Goal: Transaction & Acquisition: Purchase product/service

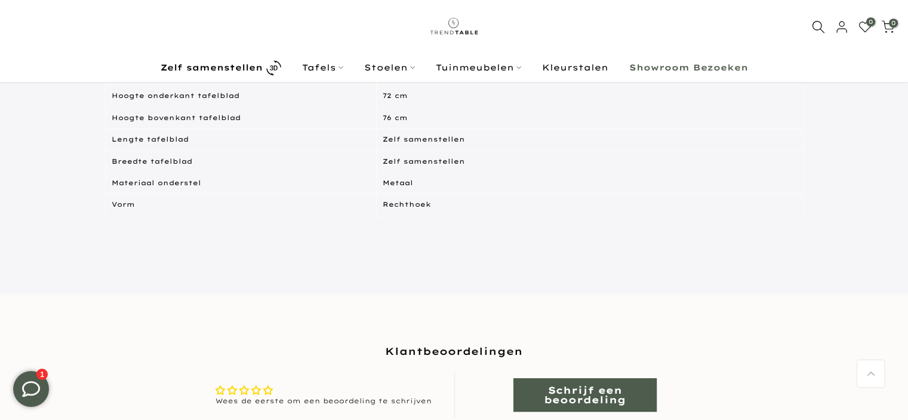
scroll to position [177, 0]
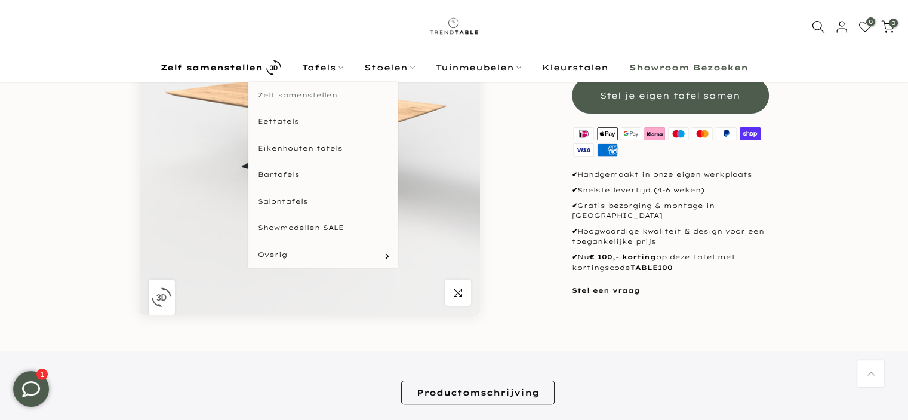
click at [304, 97] on link "Zelf samenstellen" at bounding box center [322, 95] width 149 height 27
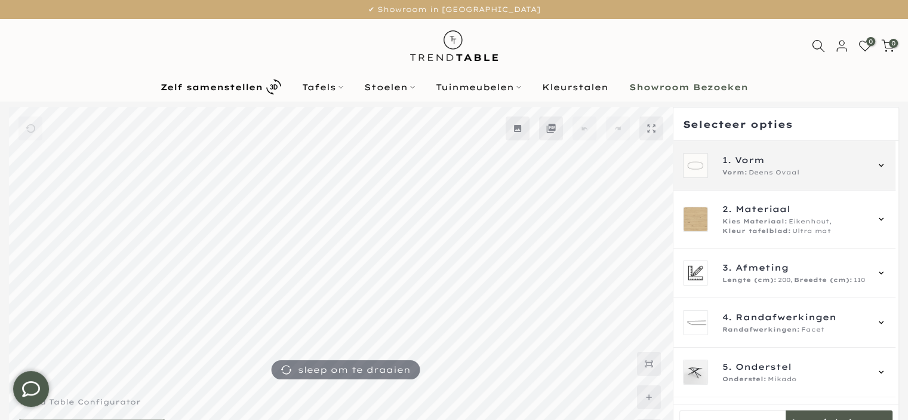
click at [752, 170] on span "Deens Ovaal" at bounding box center [774, 173] width 51 height 10
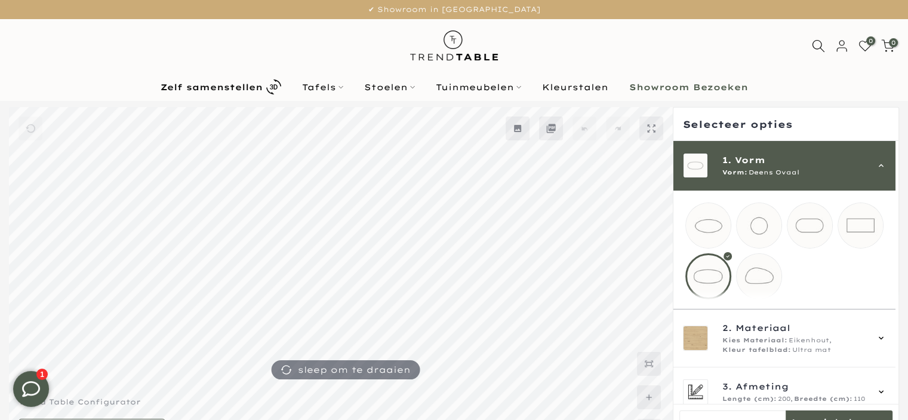
click at [860, 234] on mmq-loader at bounding box center [860, 225] width 45 height 45
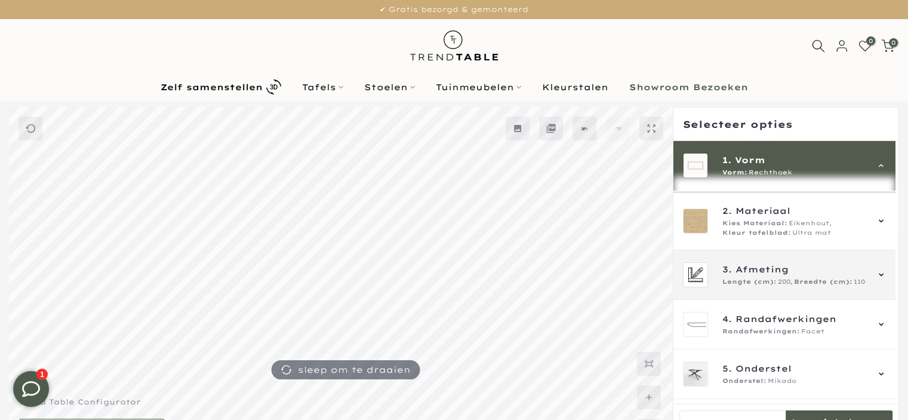
scroll to position [119, 0]
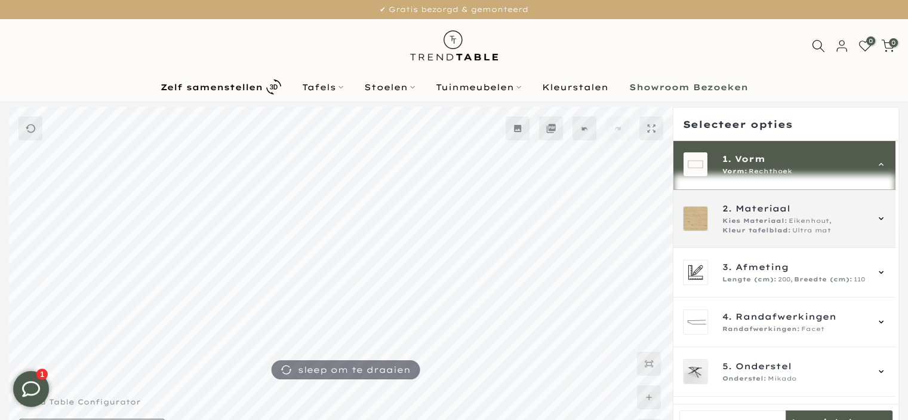
click at [783, 248] on div "2. Materiaal Kies Materiaal: Eikenhout, Kleur tafelblad: Ultra mat" at bounding box center [784, 219] width 222 height 58
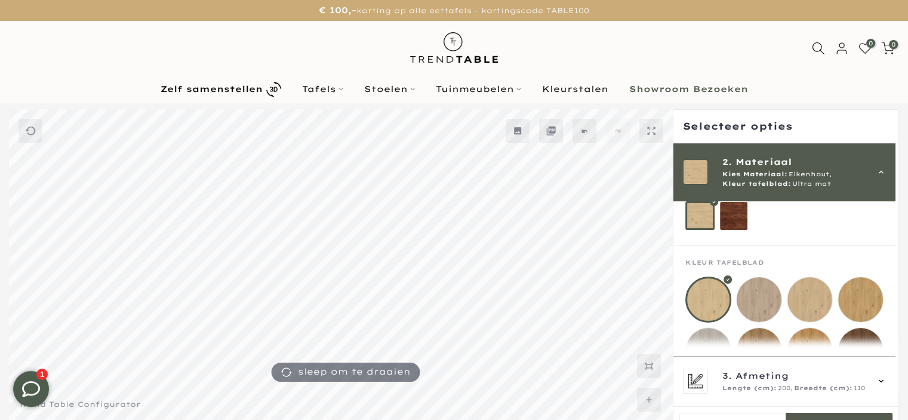
scroll to position [50, 0]
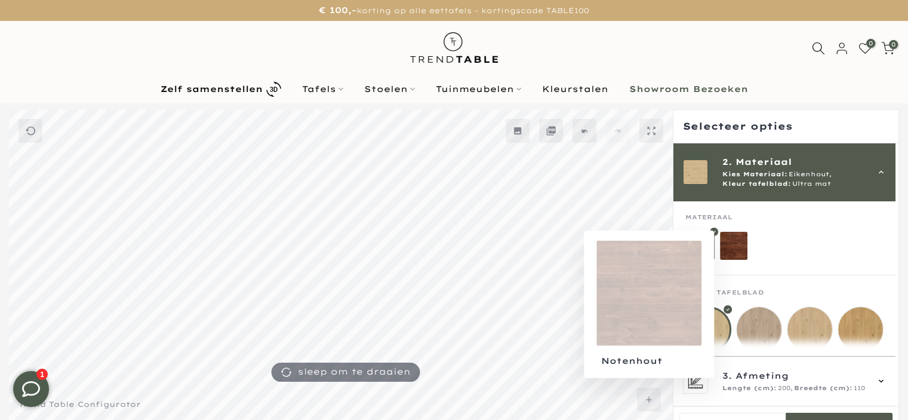
click at [721, 247] on mmq-loader at bounding box center [734, 246] width 28 height 28
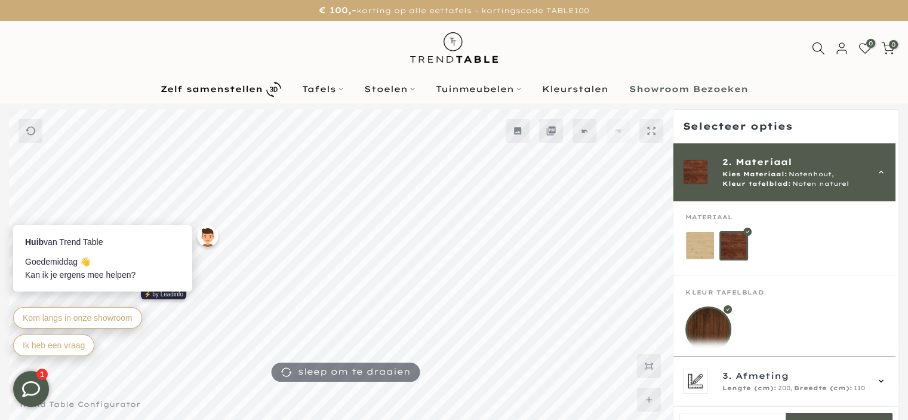
click at [701, 246] on mmq-loader at bounding box center [700, 246] width 28 height 28
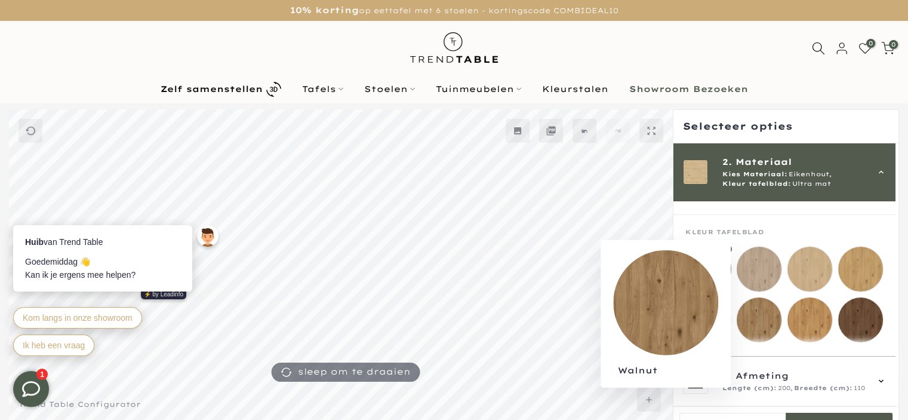
scroll to position [109, 0]
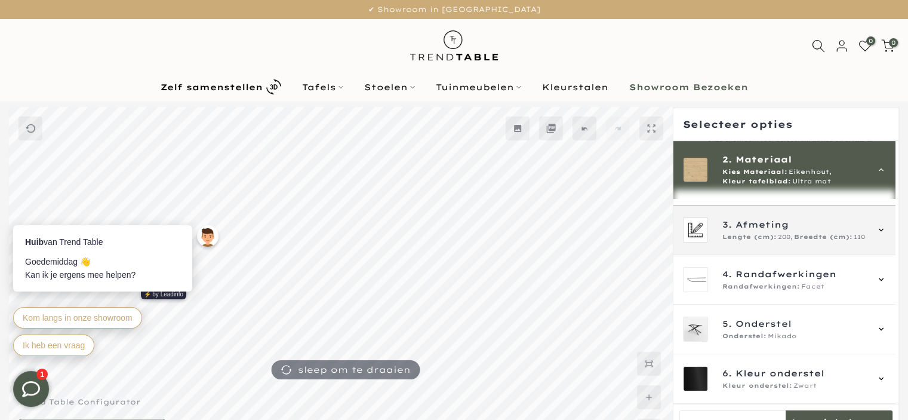
click at [790, 251] on div "3. Afmeting Lengte (cm): 200, Breedte (cm): 110" at bounding box center [784, 230] width 222 height 50
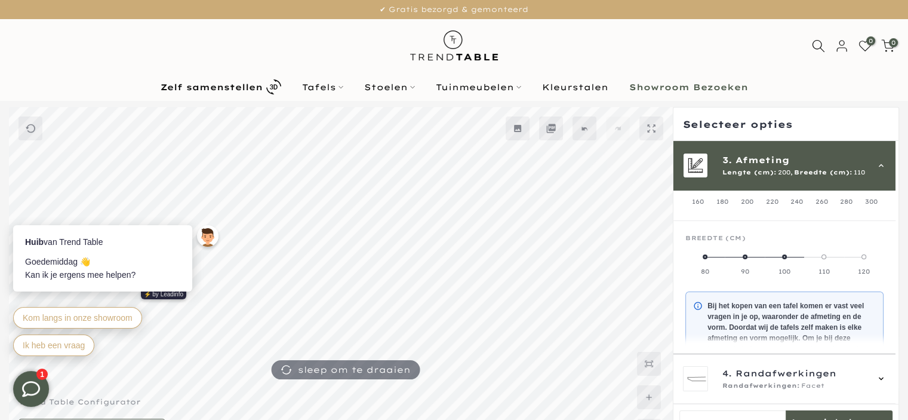
scroll to position [167, 0]
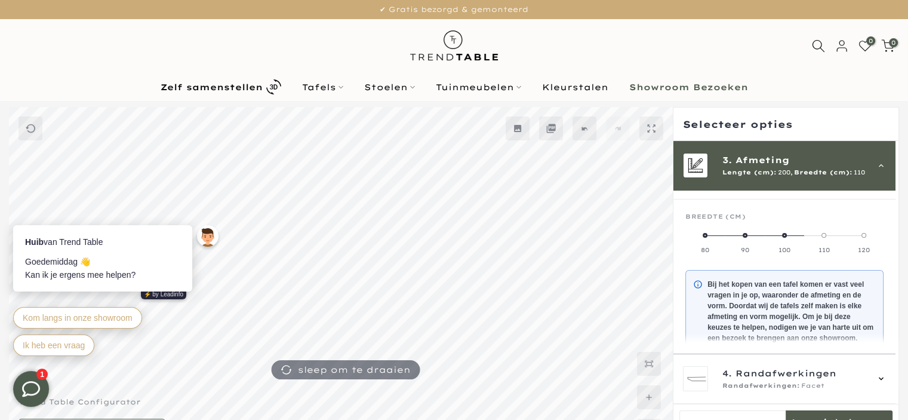
click at [783, 235] on span at bounding box center [784, 235] width 5 height 5
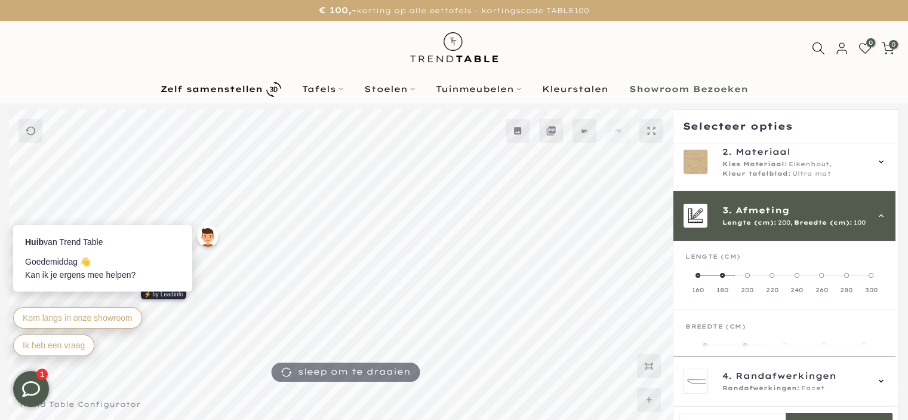
scroll to position [48, 0]
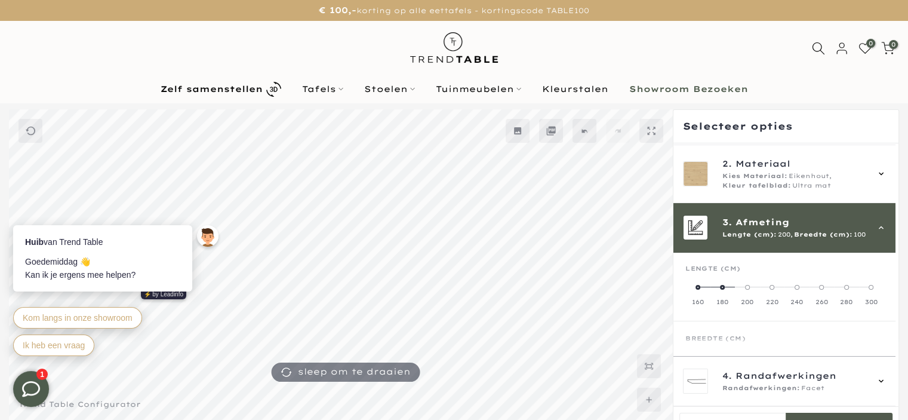
click at [769, 283] on label "220" at bounding box center [772, 294] width 25 height 24
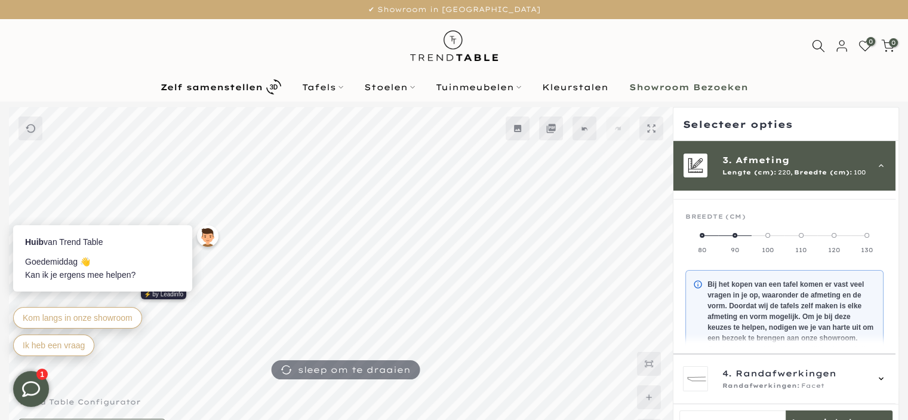
scroll to position [48, 0]
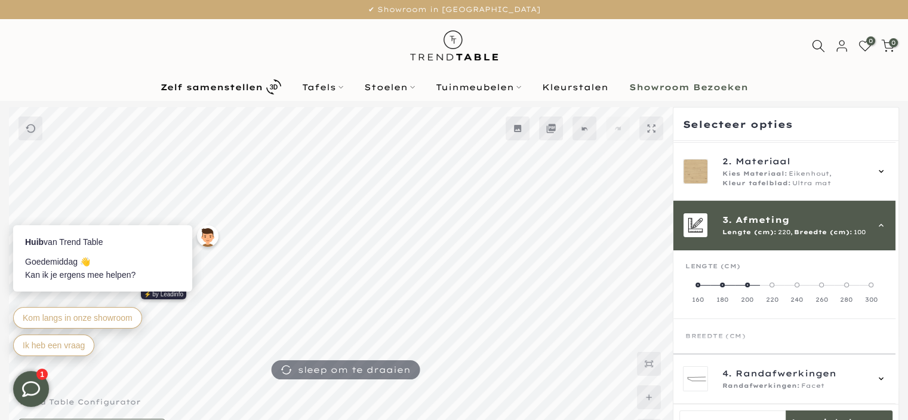
click at [720, 262] on span "Lengte (cm)" at bounding box center [712, 266] width 55 height 8
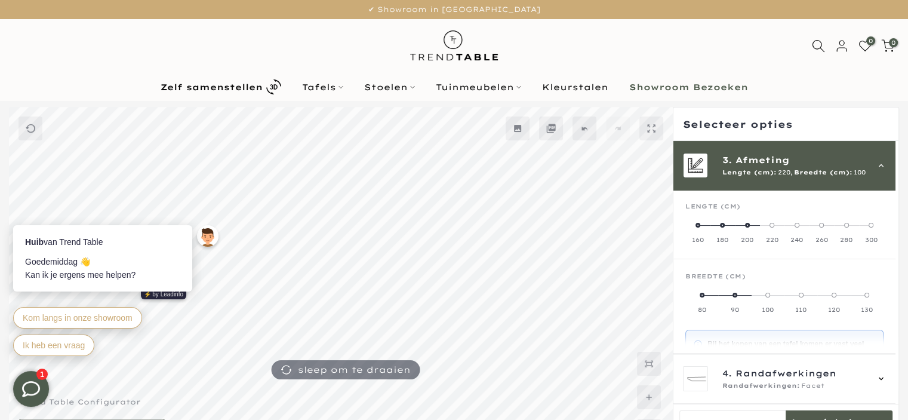
scroll to position [167, 0]
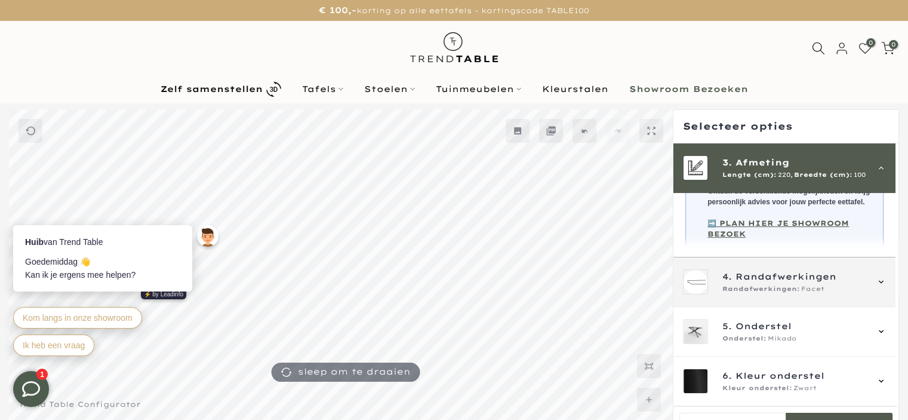
click at [762, 291] on span "Randafwerkingen:" at bounding box center [761, 289] width 78 height 10
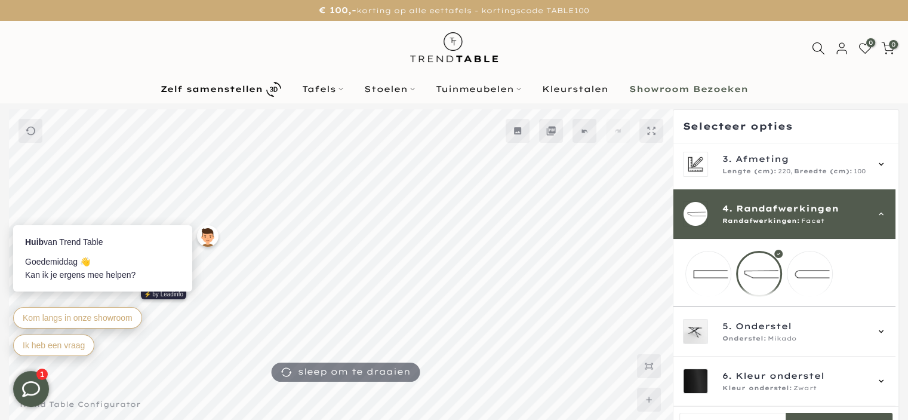
scroll to position [119, 0]
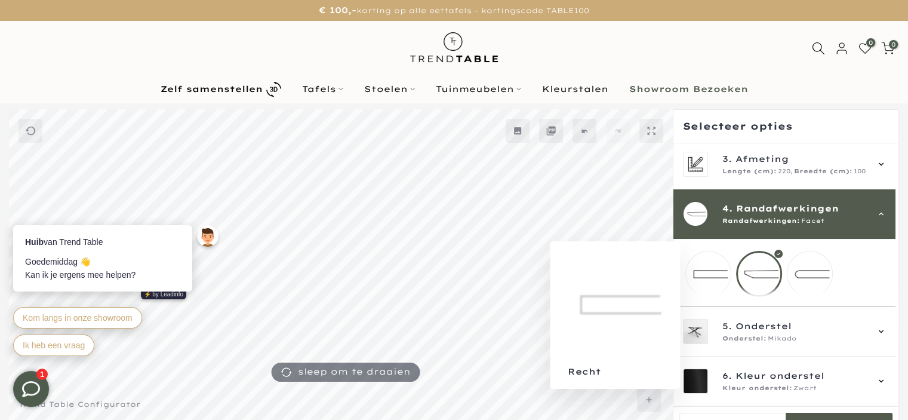
click at [713, 266] on mmq-loader at bounding box center [708, 273] width 45 height 45
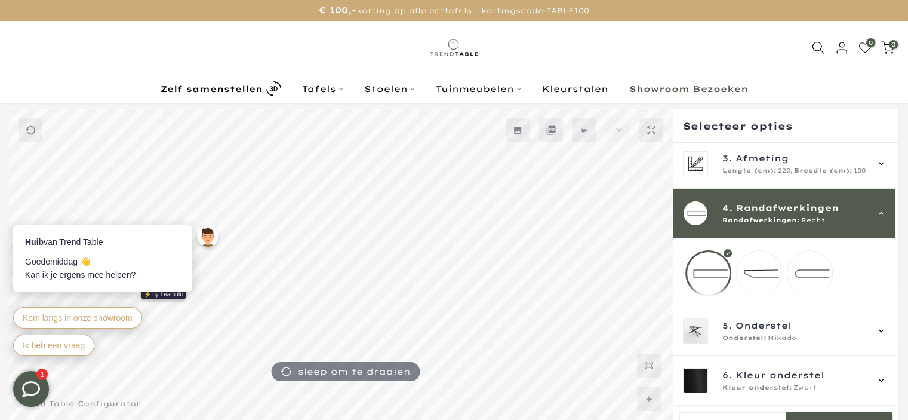
scroll to position [60, 0]
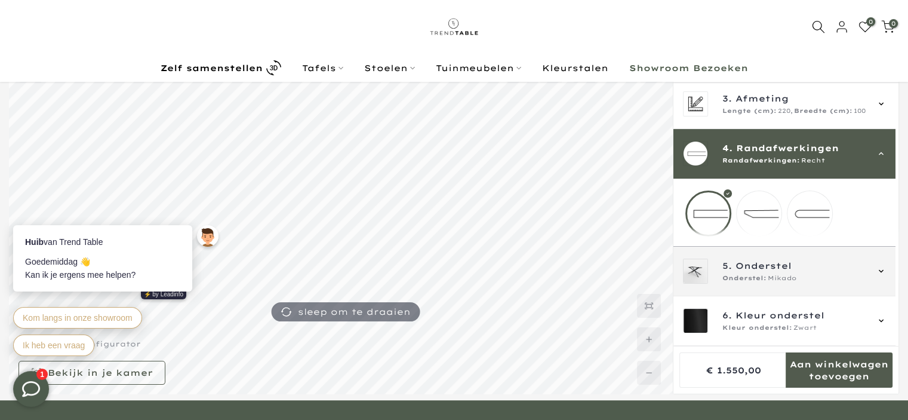
click at [734, 273] on div "5. Onderstel Onderstel: Mikado" at bounding box center [794, 271] width 144 height 24
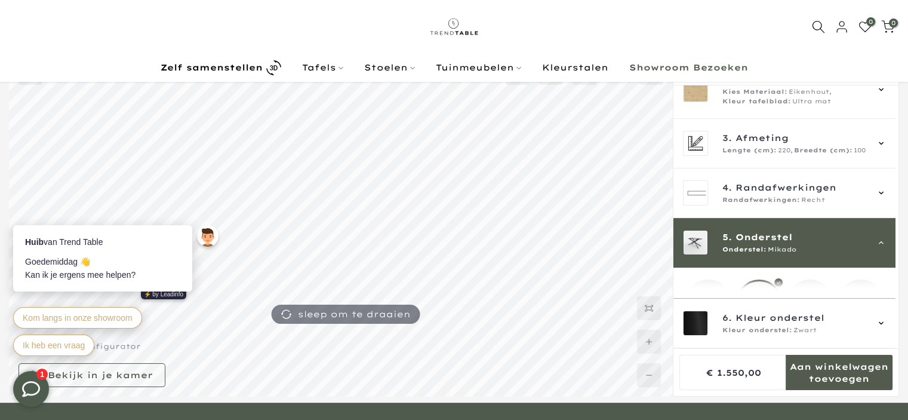
scroll to position [193, 0]
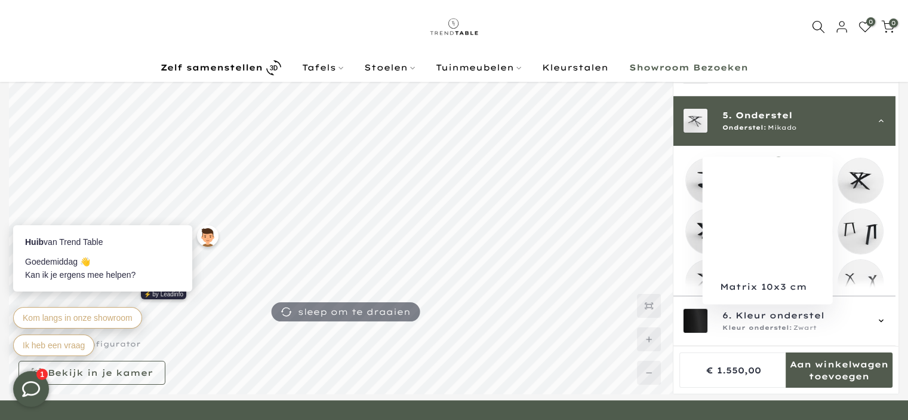
click at [858, 185] on mmq-loader at bounding box center [860, 180] width 45 height 45
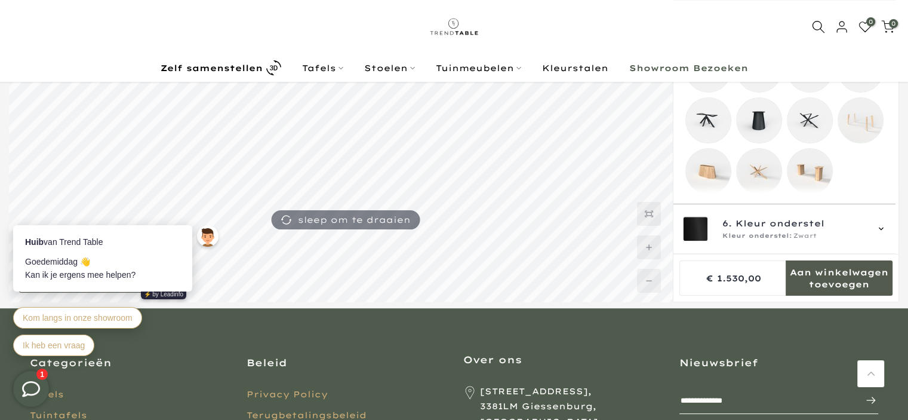
scroll to position [179, 0]
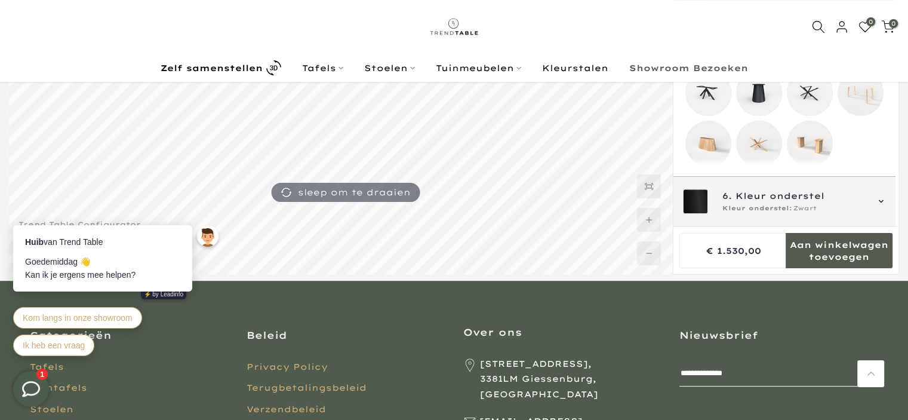
click at [827, 205] on div "Kleur onderstel: Zwart" at bounding box center [794, 209] width 144 height 10
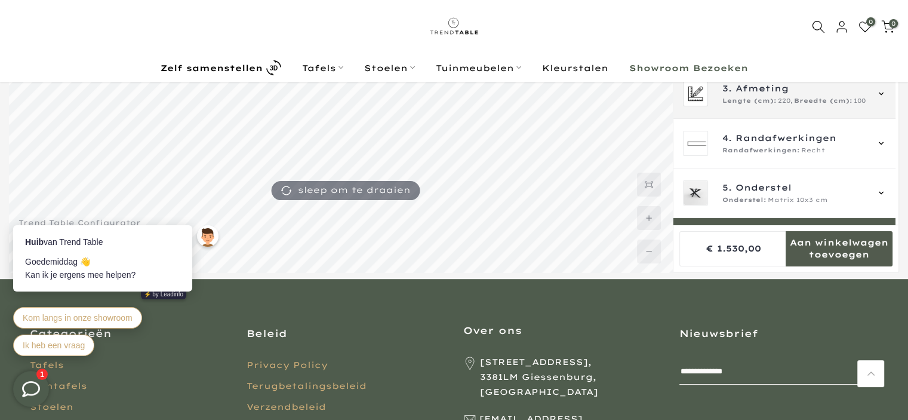
scroll to position [0, 0]
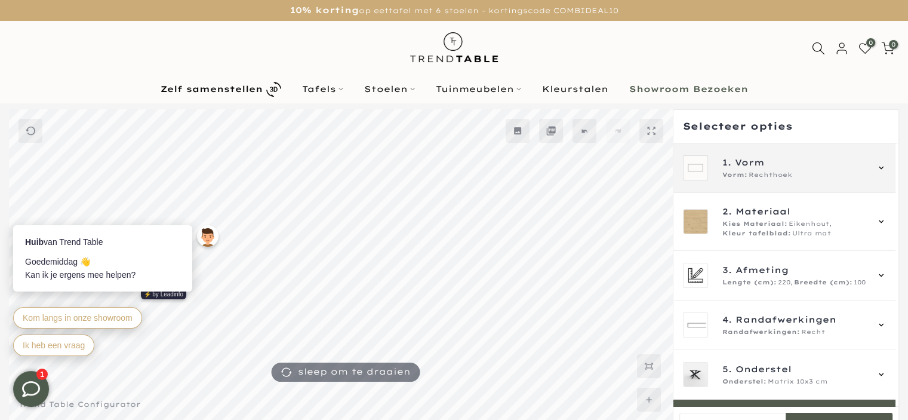
click at [790, 181] on div "1. Vorm Vorm: Rechthoek" at bounding box center [784, 168] width 222 height 50
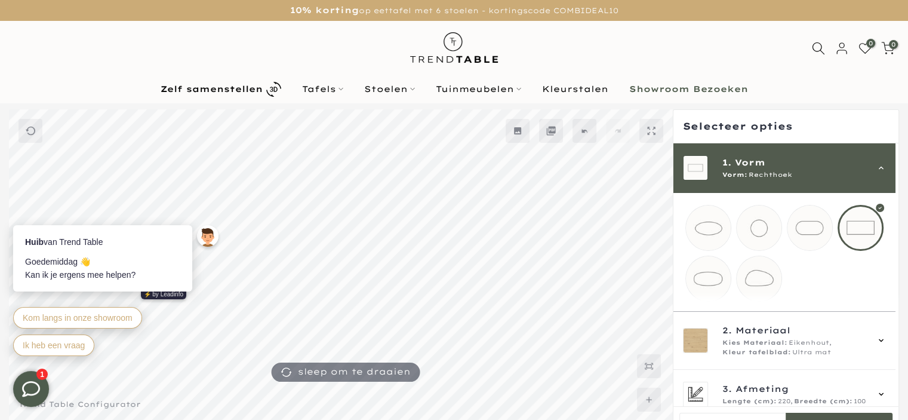
click at [771, 221] on mmq-loader at bounding box center [759, 227] width 45 height 45
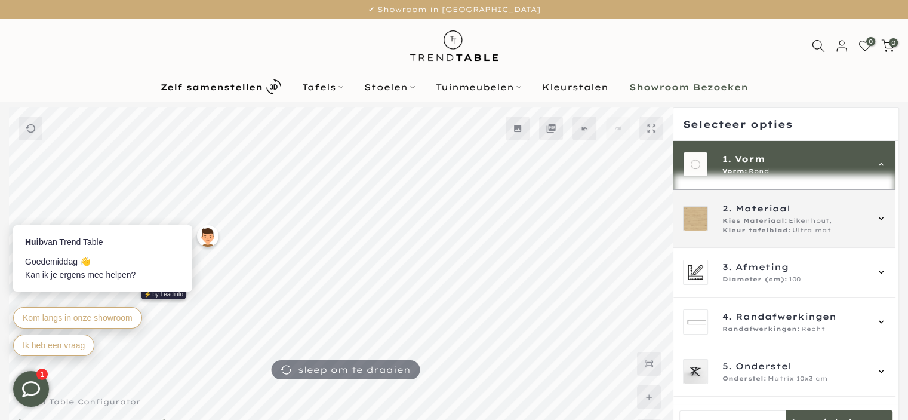
click at [762, 245] on div "2. Materiaal Kies Materiaal: Eikenhout, Kleur tafelblad: Ultra mat" at bounding box center [784, 219] width 222 height 58
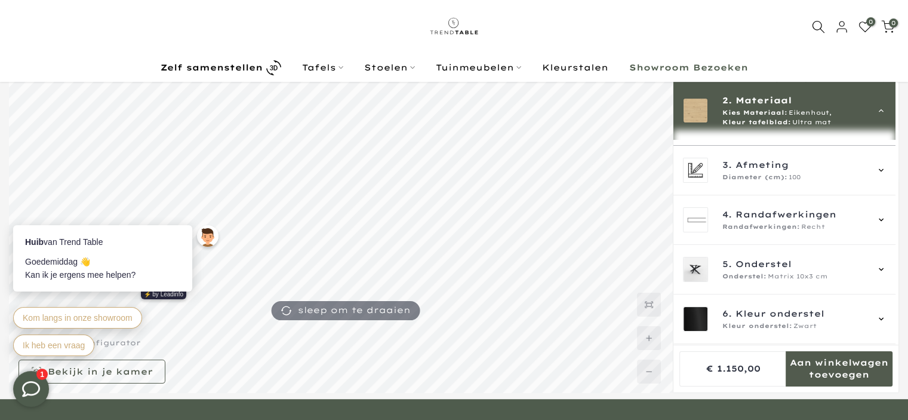
scroll to position [60, 0]
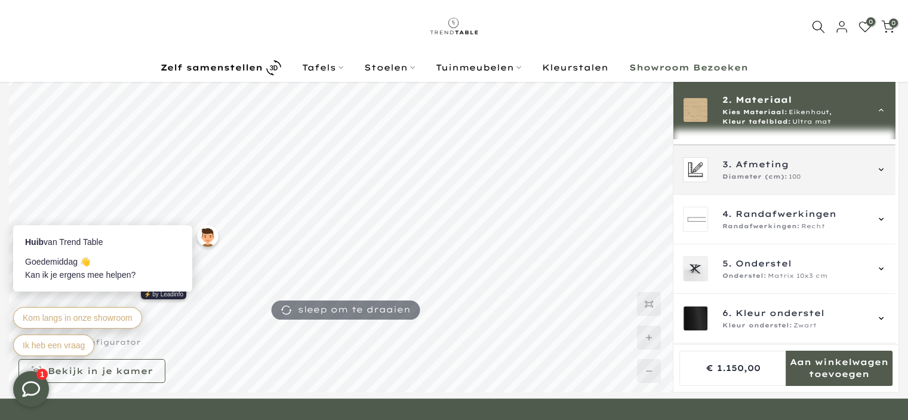
click at [744, 174] on span "Diameter (cm):" at bounding box center [754, 177] width 65 height 10
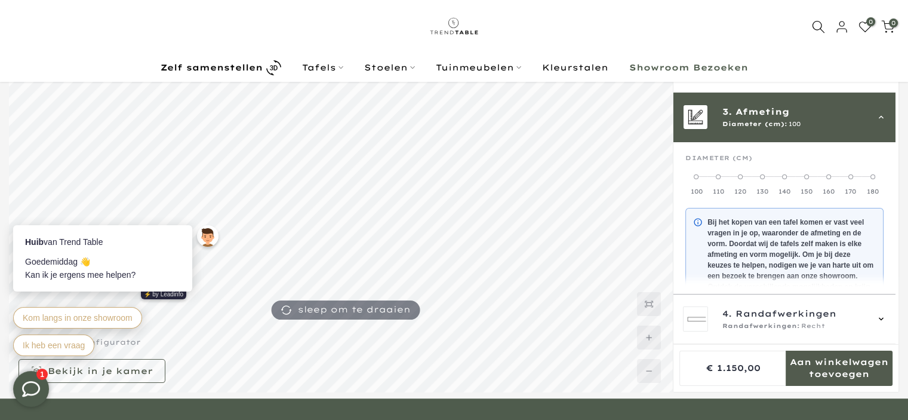
scroll to position [107, 0]
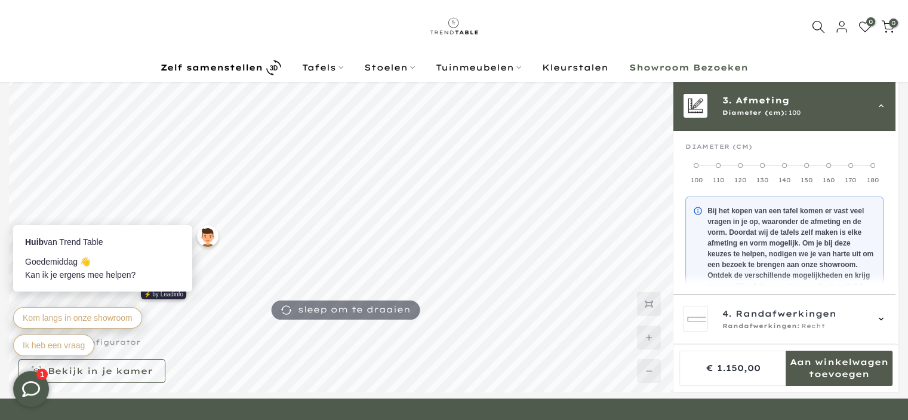
click at [743, 171] on label "120" at bounding box center [741, 173] width 22 height 24
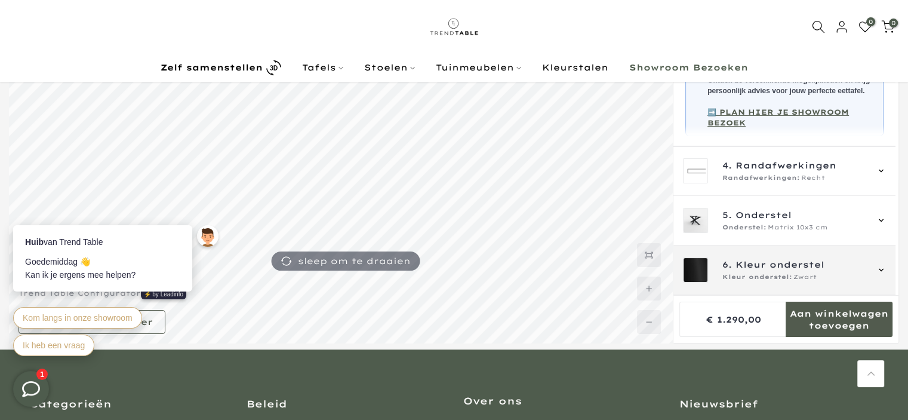
scroll to position [121, 0]
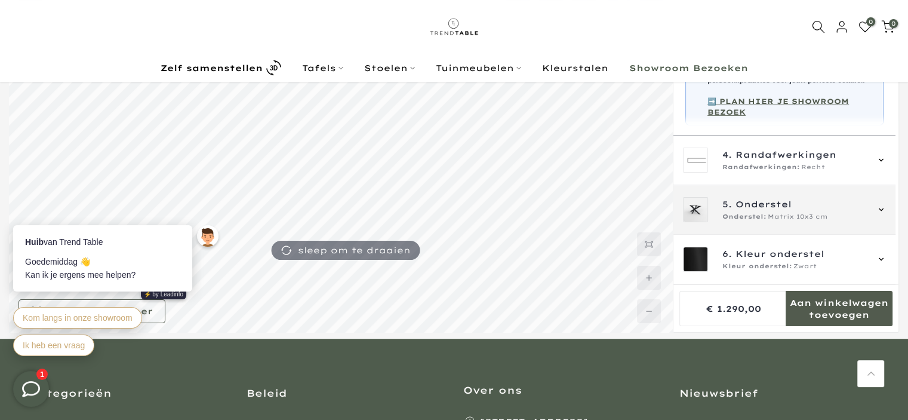
click at [750, 212] on div "5. Onderstel Onderstel: Matrix 10x3 cm" at bounding box center [794, 210] width 144 height 24
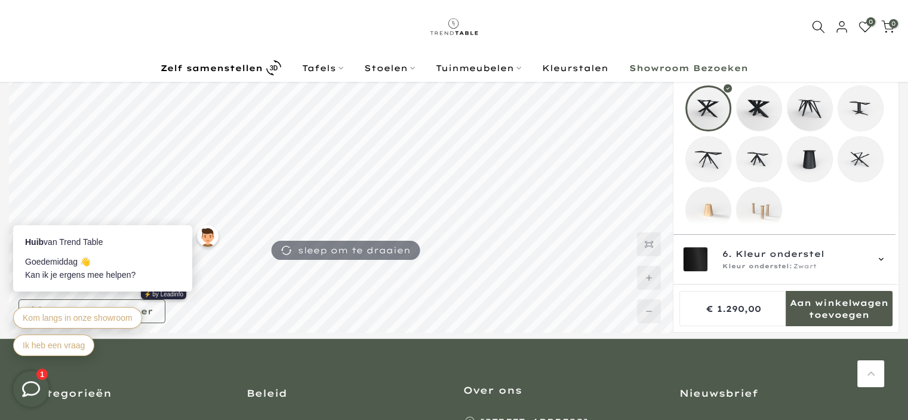
scroll to position [205, 0]
click at [749, 109] on mmq-loader at bounding box center [759, 107] width 45 height 45
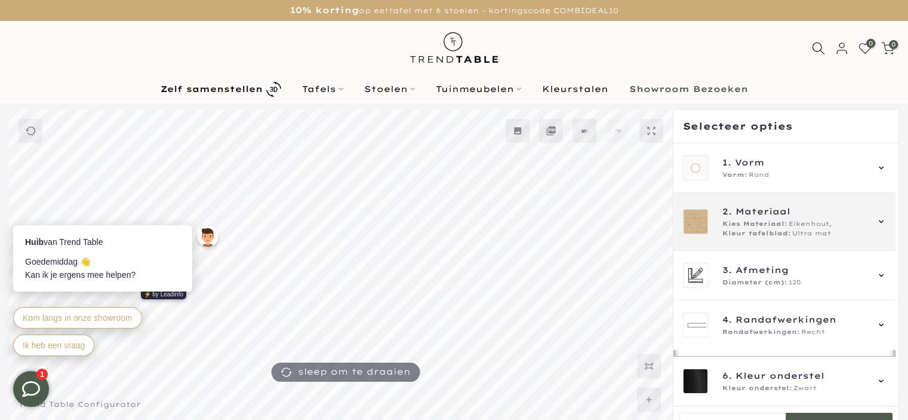
click at [812, 223] on span "Eikenhout," at bounding box center [810, 224] width 43 height 10
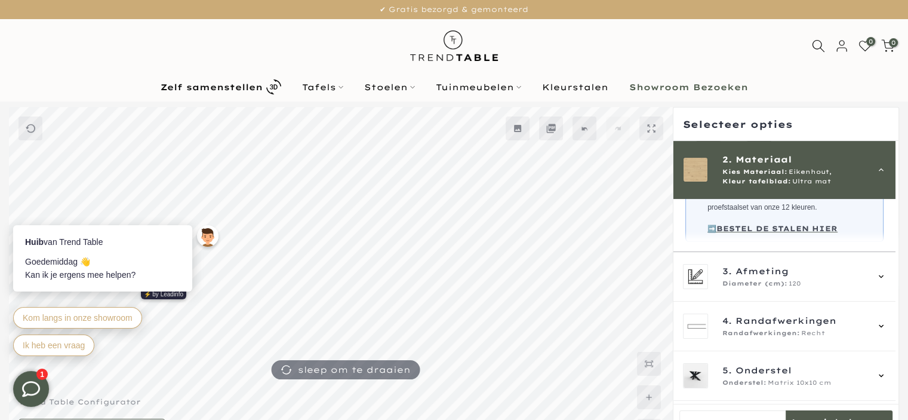
scroll to position [377, 0]
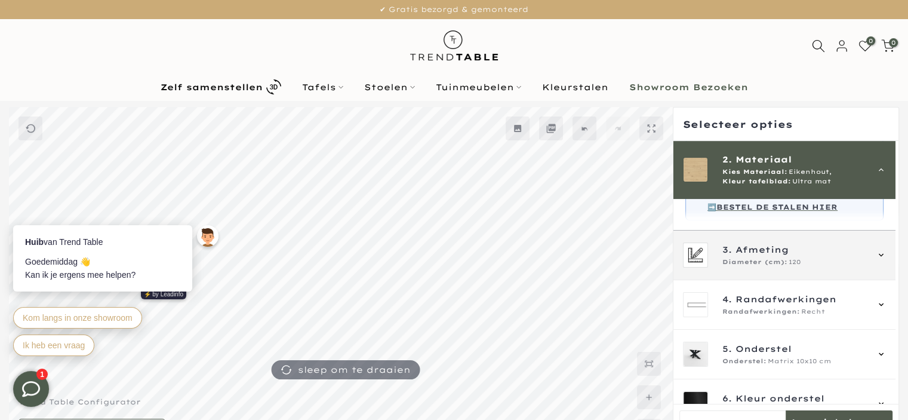
click at [824, 245] on div "3. Afmeting Diameter (cm): 120" at bounding box center [784, 255] width 222 height 50
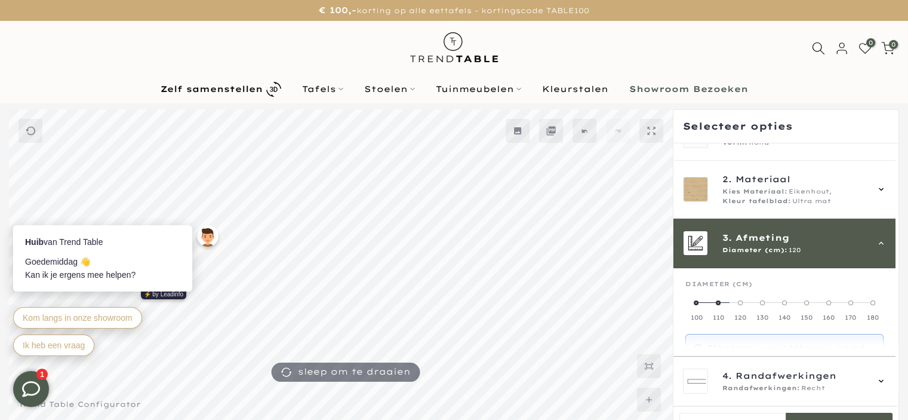
scroll to position [0, 0]
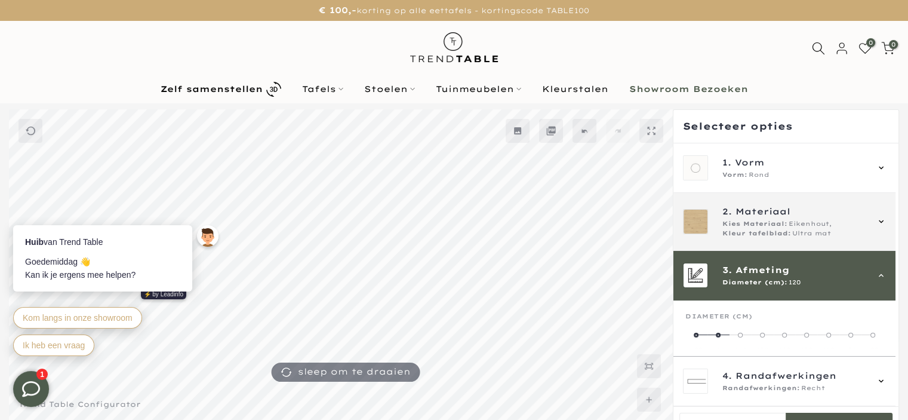
click at [792, 220] on span "Eikenhout," at bounding box center [810, 224] width 43 height 10
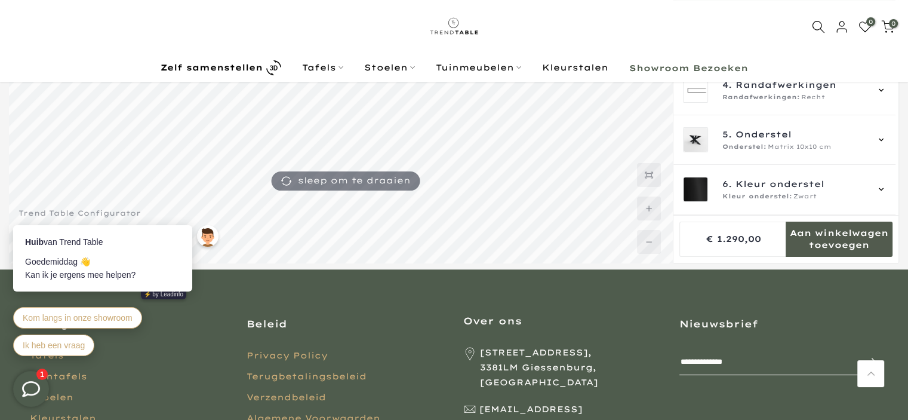
scroll to position [177, 0]
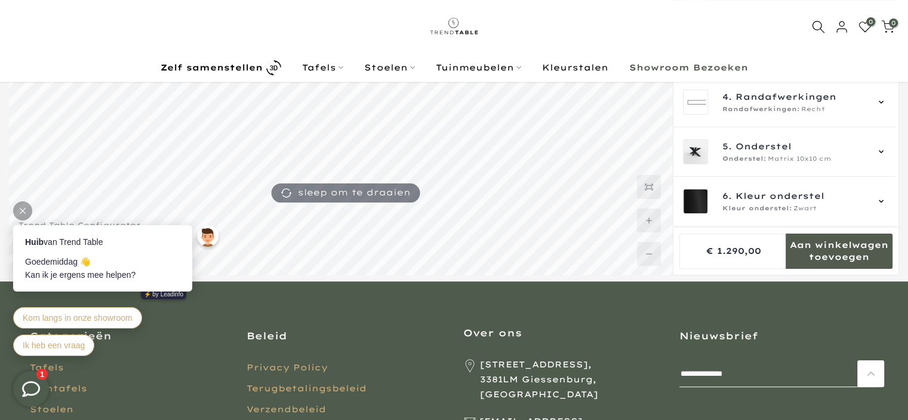
click at [23, 211] on icon at bounding box center [23, 211] width 6 height 6
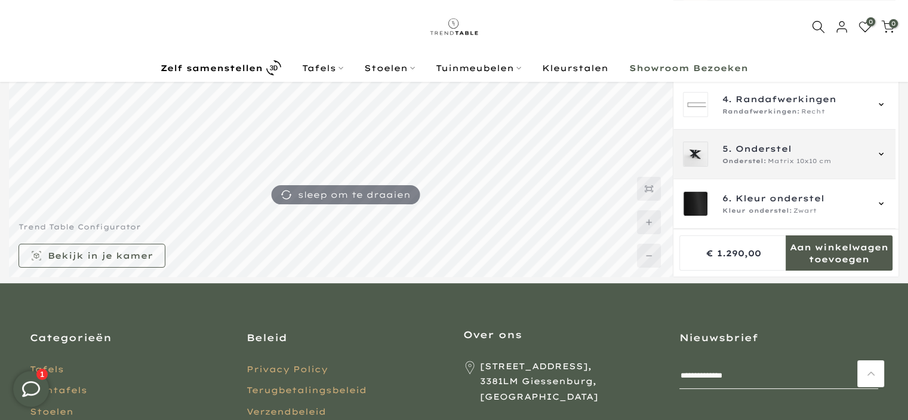
scroll to position [179, 0]
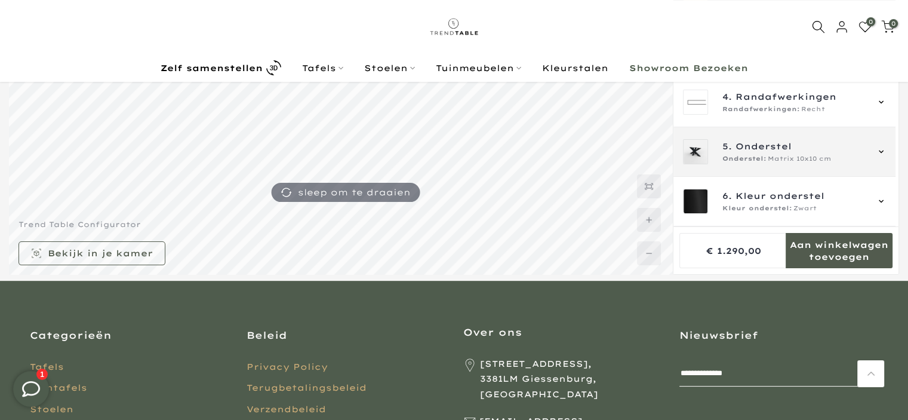
click at [764, 155] on span "Onderstel:" at bounding box center [744, 159] width 44 height 10
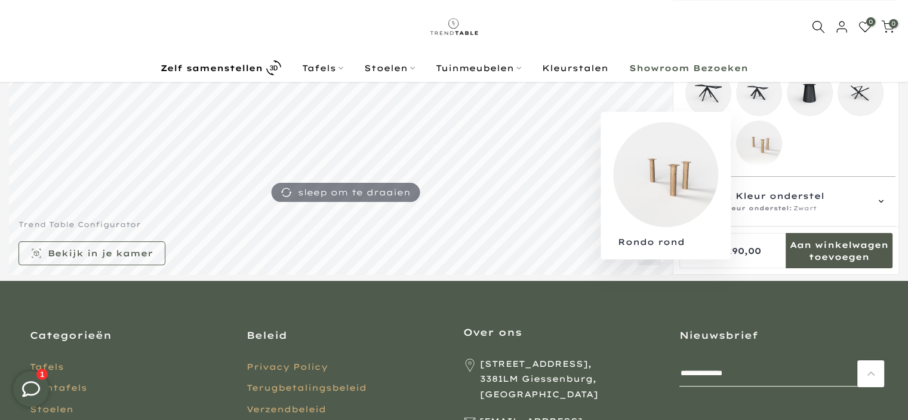
scroll to position [220, 0]
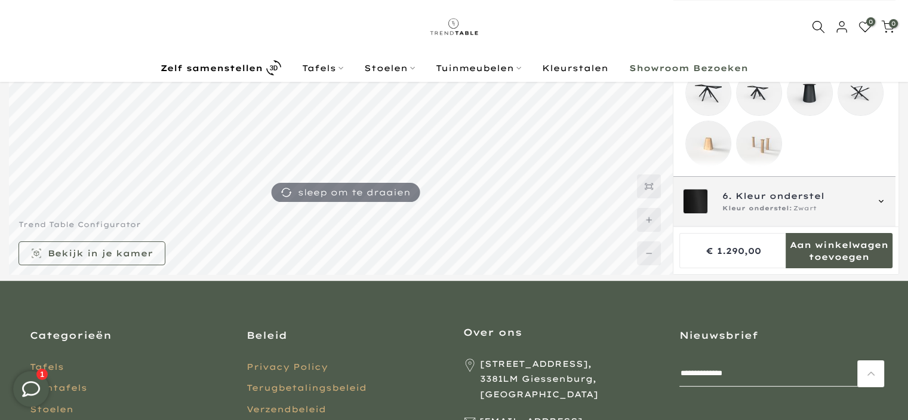
click at [798, 197] on span "Kleur onderstel" at bounding box center [780, 195] width 89 height 13
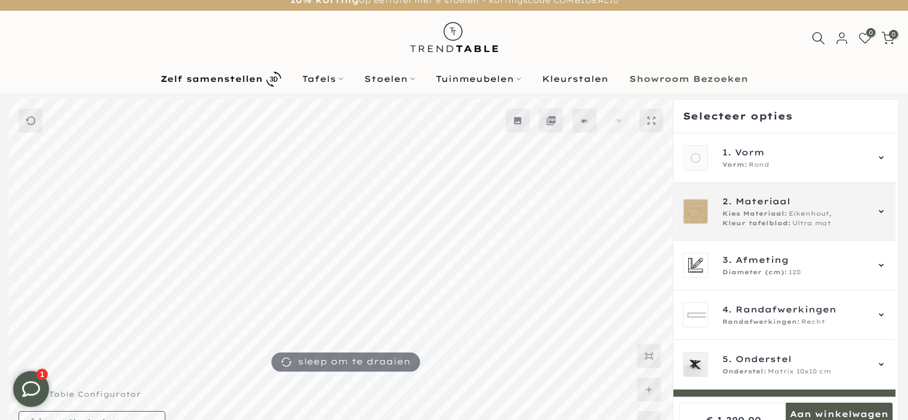
scroll to position [0, 0]
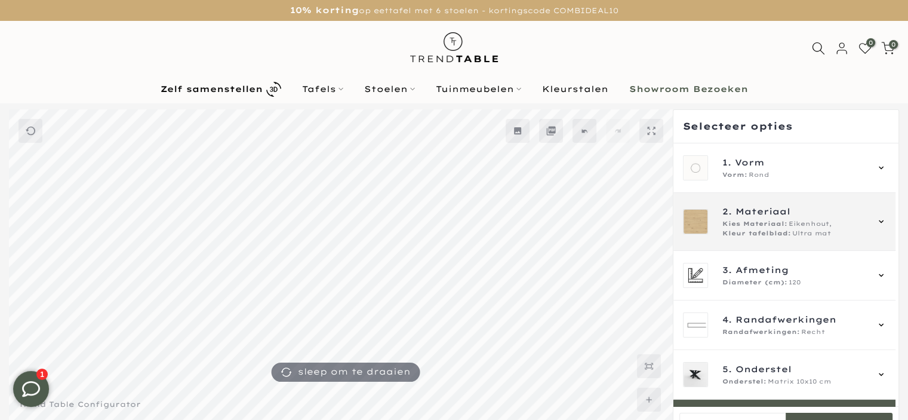
click at [746, 232] on span "Kleur tafelblad:" at bounding box center [756, 234] width 69 height 10
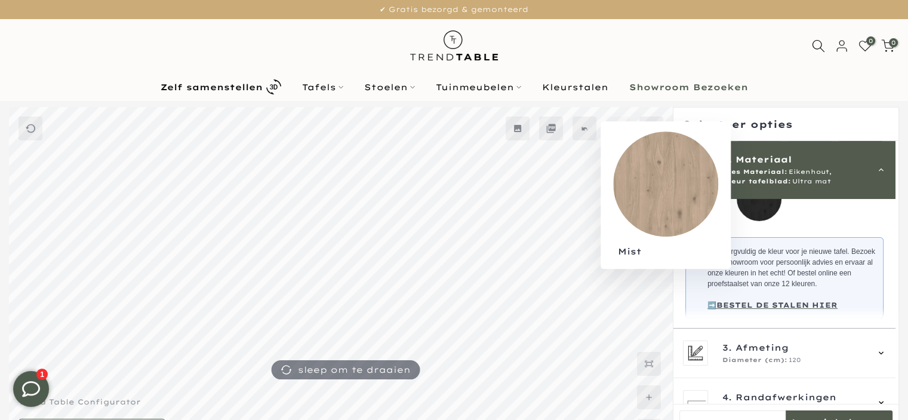
scroll to position [318, 0]
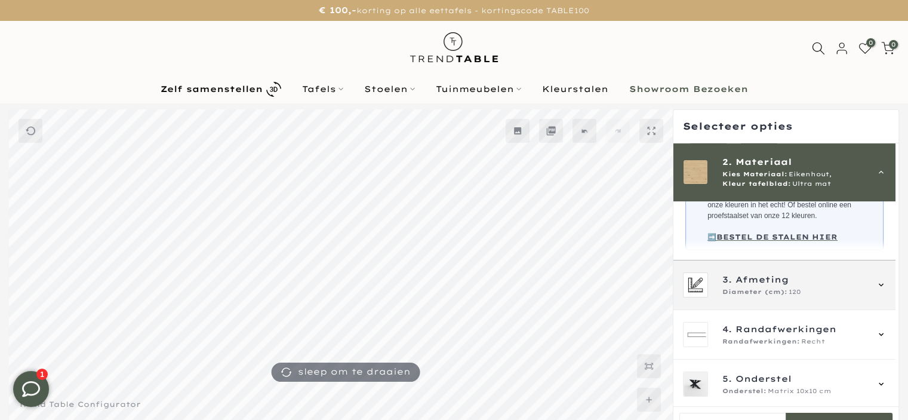
click at [755, 286] on span "Afmeting" at bounding box center [762, 279] width 53 height 13
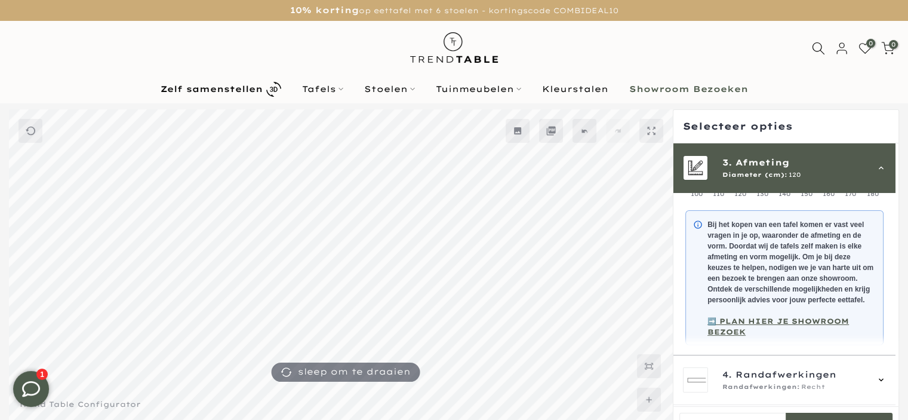
scroll to position [261, 0]
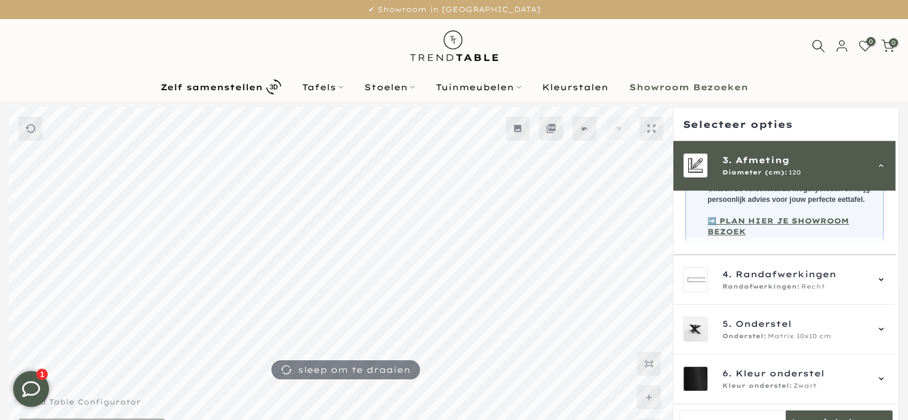
click at [765, 281] on div "4. Randafwerkingen Randafwerkingen: Recht" at bounding box center [794, 279] width 144 height 24
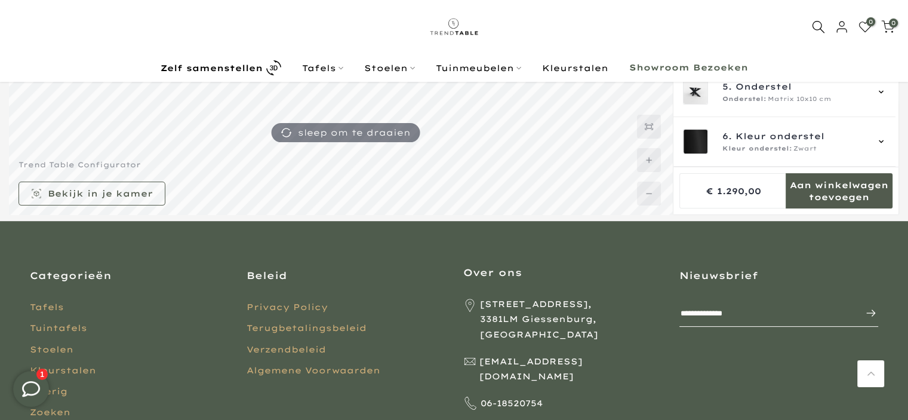
scroll to position [241, 0]
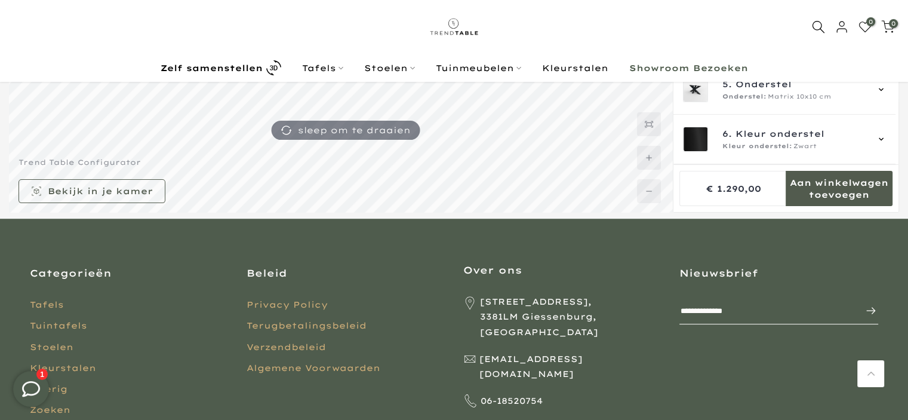
click at [826, 193] on mmq-formatted-message at bounding box center [839, 189] width 107 height 24
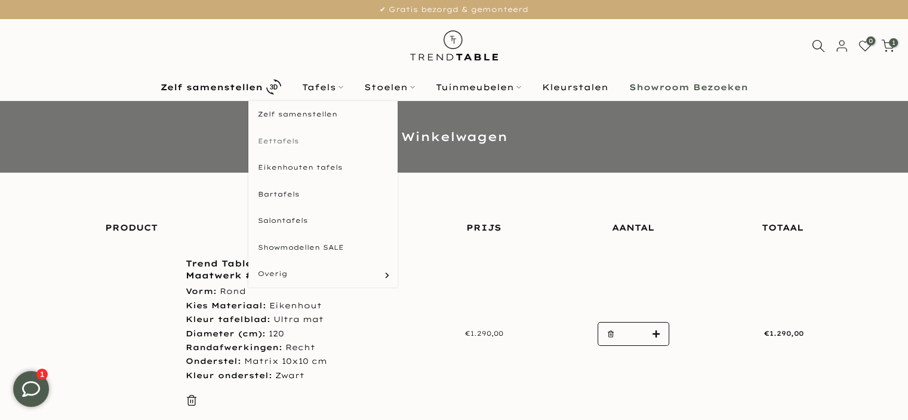
click at [319, 146] on link "Eettafels" at bounding box center [322, 141] width 149 height 27
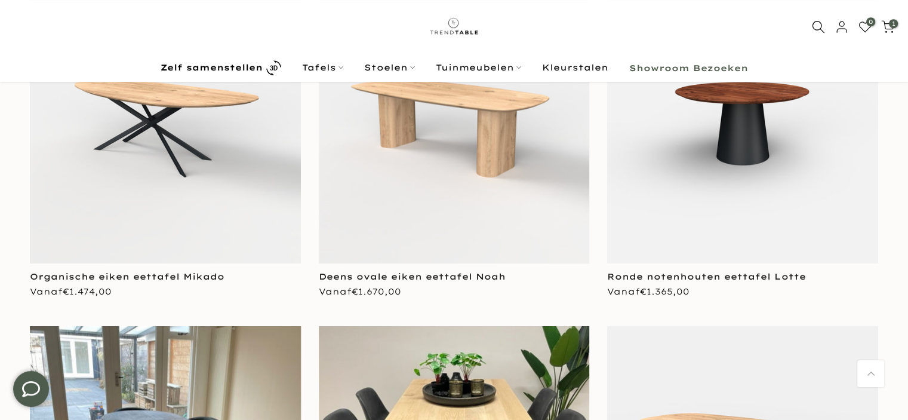
scroll to position [595, 0]
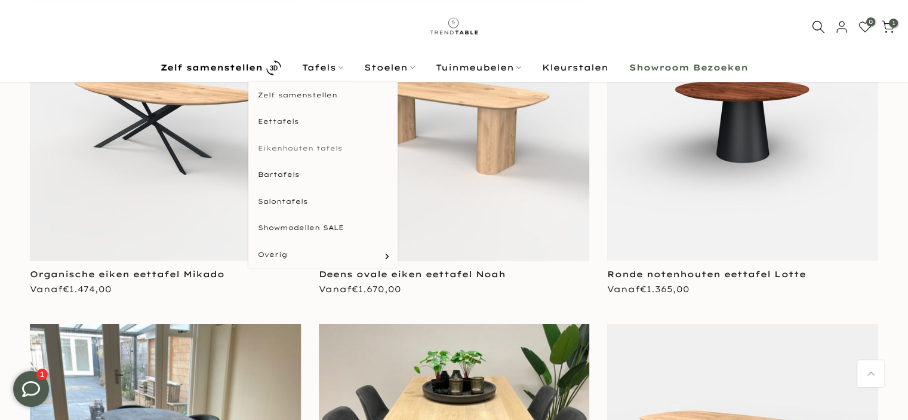
click at [310, 143] on link "Eikenhouten tafels" at bounding box center [322, 148] width 149 height 27
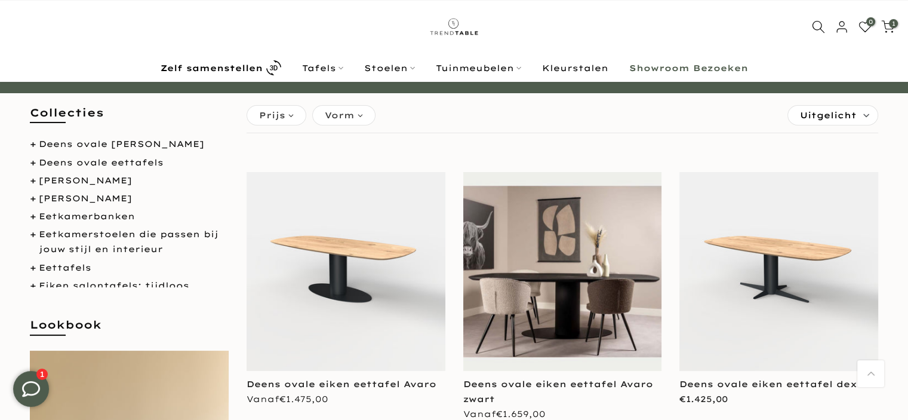
scroll to position [119, 0]
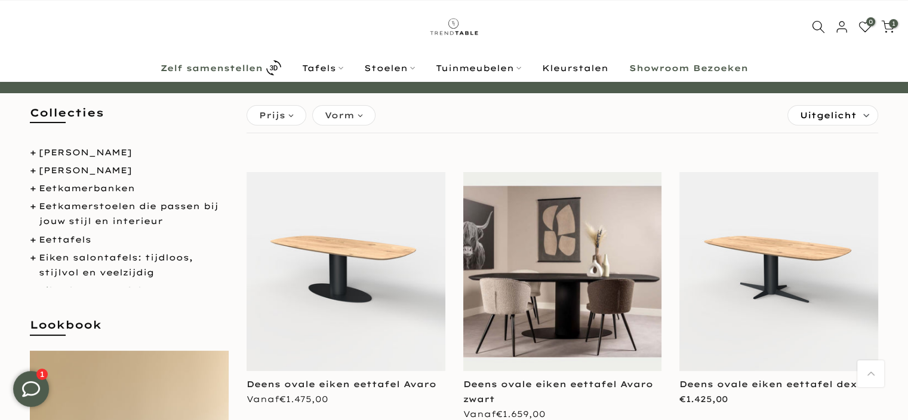
click at [224, 66] on b "Zelf samenstellen" at bounding box center [212, 68] width 102 height 8
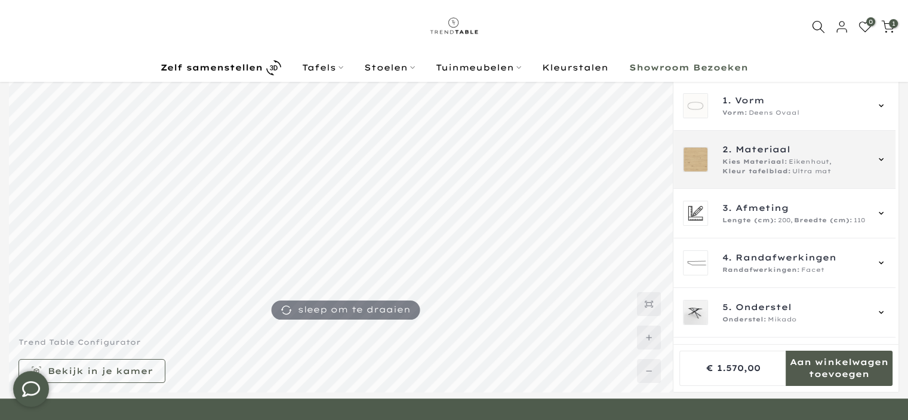
scroll to position [57, 0]
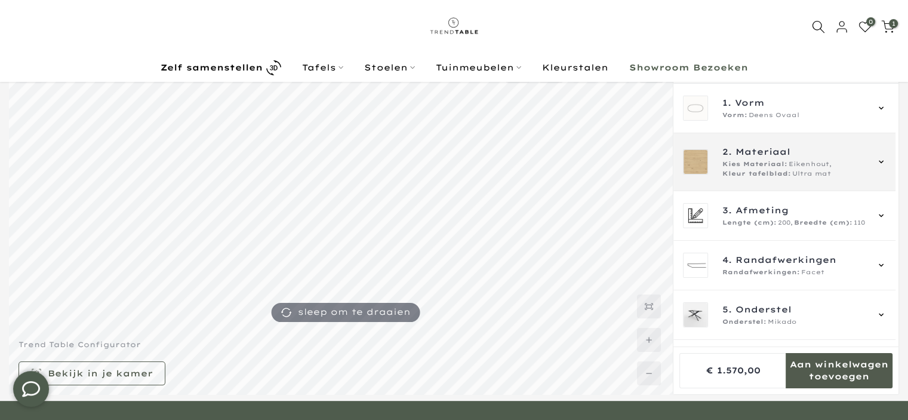
click at [747, 160] on span "Kies Materiaal:" at bounding box center [754, 164] width 65 height 10
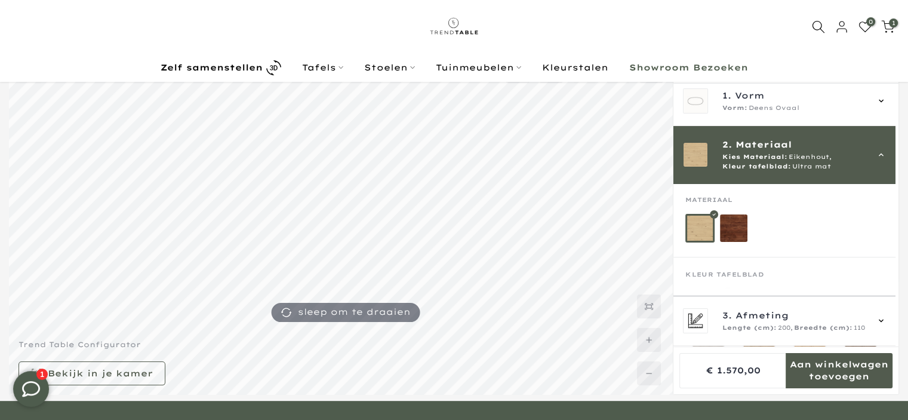
scroll to position [0, 0]
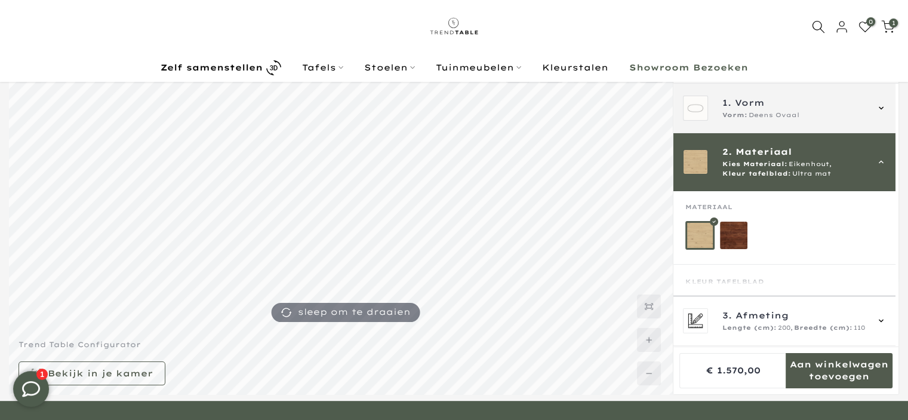
click at [730, 104] on span "1." at bounding box center [726, 102] width 9 height 13
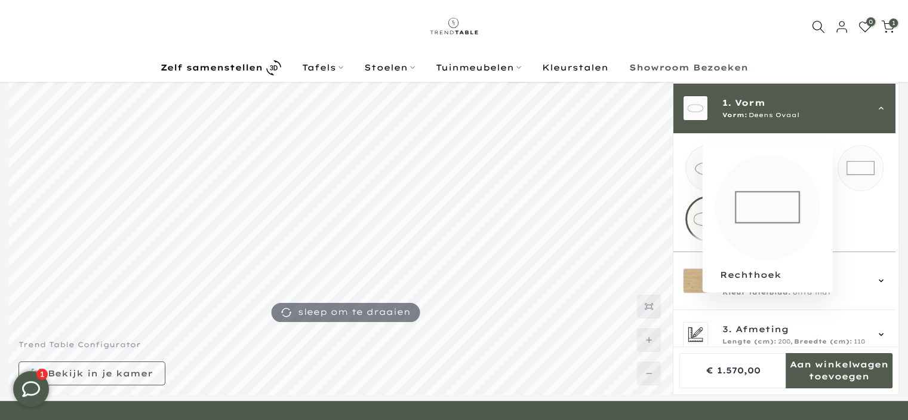
click at [870, 164] on mmq-loader at bounding box center [860, 168] width 45 height 45
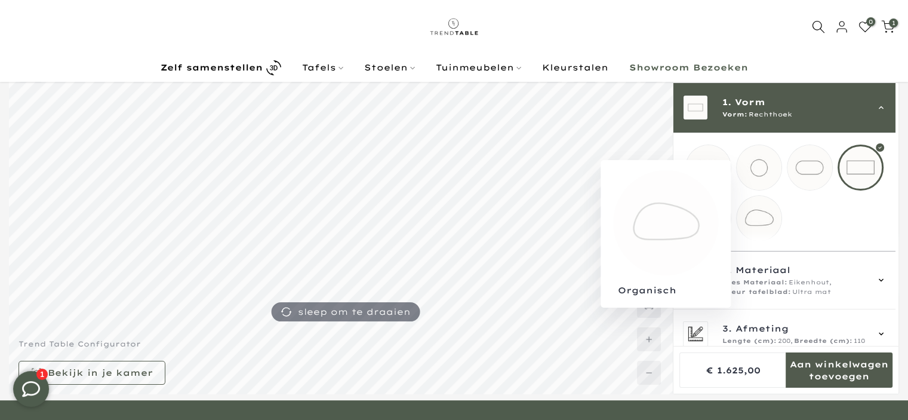
scroll to position [170, 0]
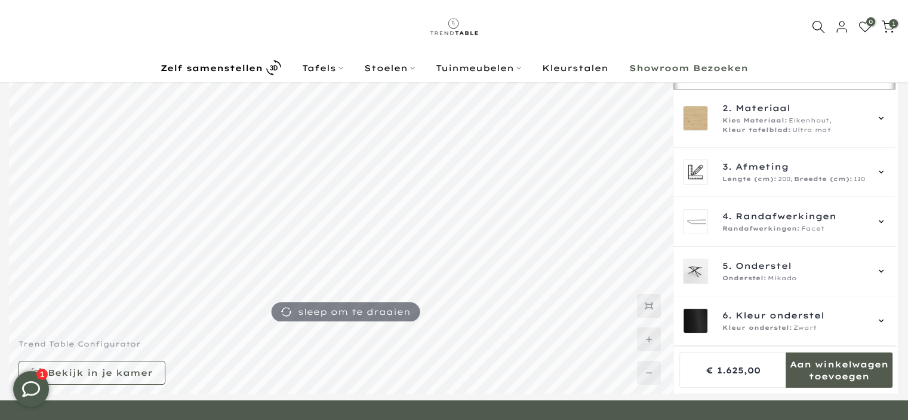
click at [759, 199] on div "4. Randafwerkingen Randafwerkingen: Facet" at bounding box center [784, 222] width 222 height 50
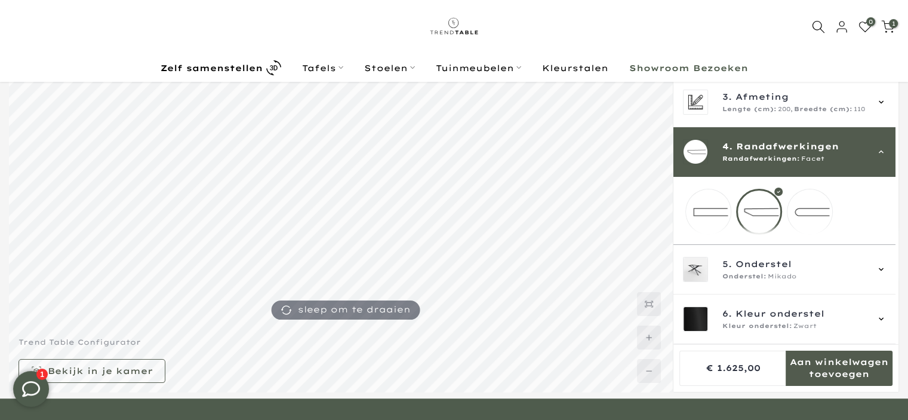
scroll to position [57, 0]
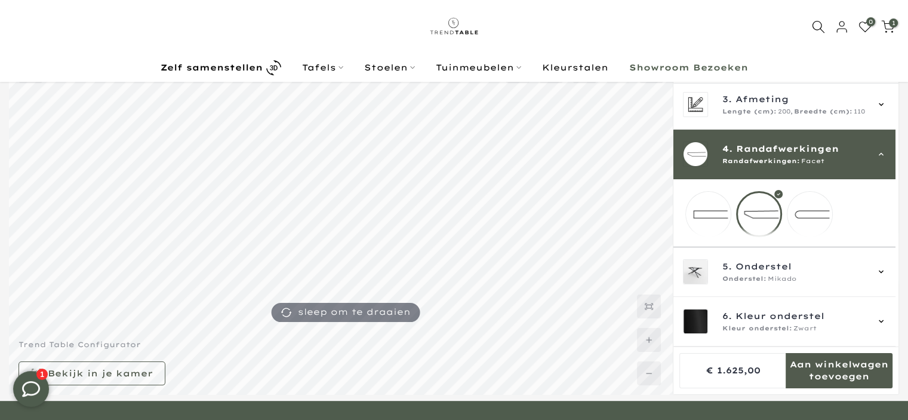
click at [718, 205] on mmq-loader at bounding box center [708, 214] width 45 height 45
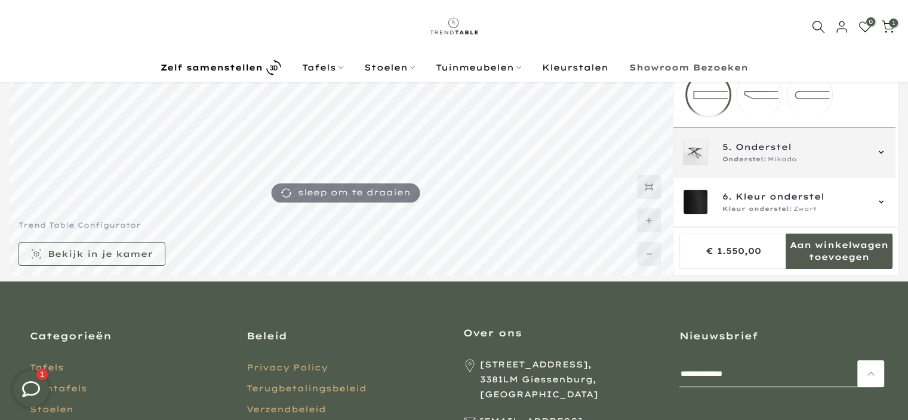
click at [747, 159] on span "Onderstel:" at bounding box center [744, 160] width 44 height 10
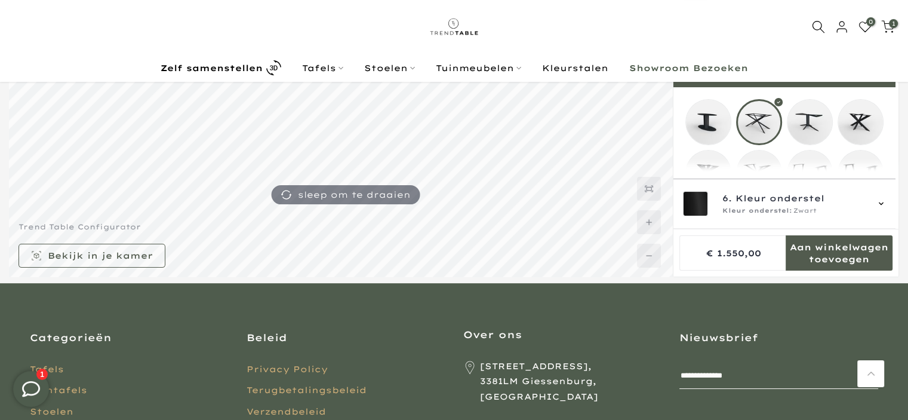
scroll to position [179, 0]
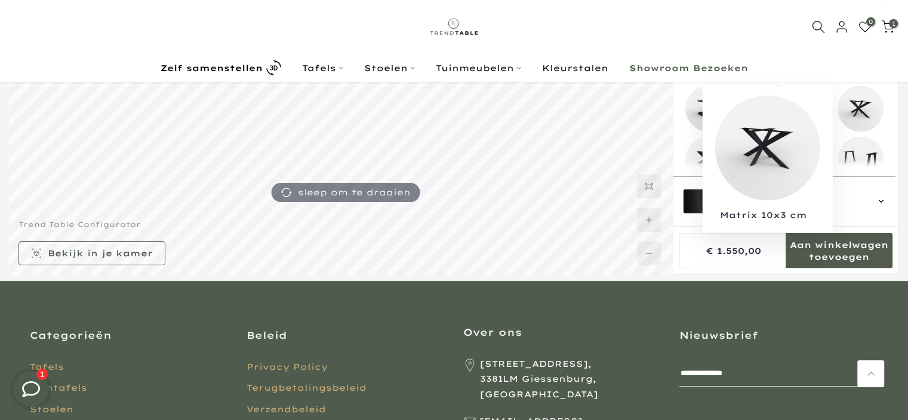
click at [859, 107] on mmq-loader at bounding box center [860, 109] width 45 height 45
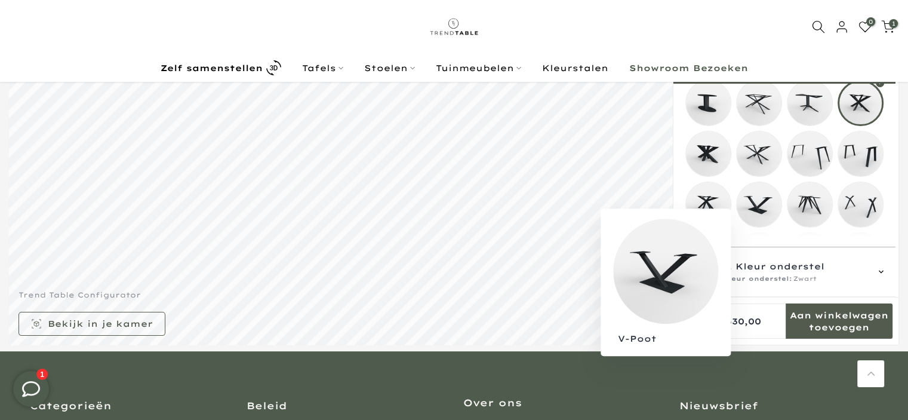
scroll to position [193, 0]
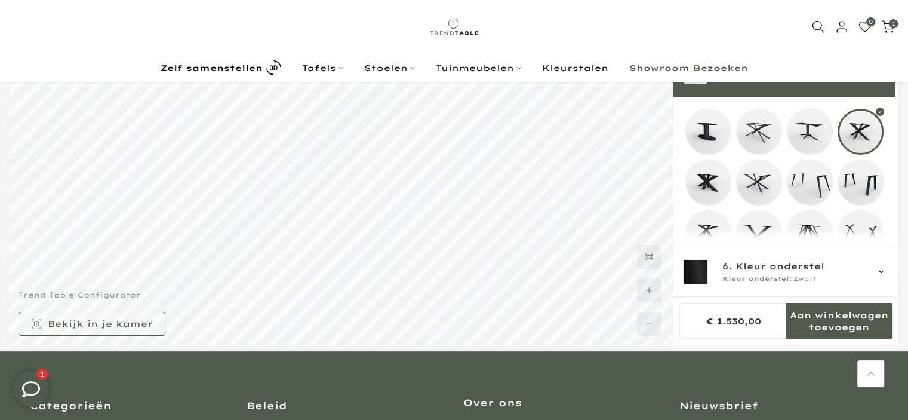
click at [684, 177] on mmq-components-mapper at bounding box center [784, 257] width 222 height 321
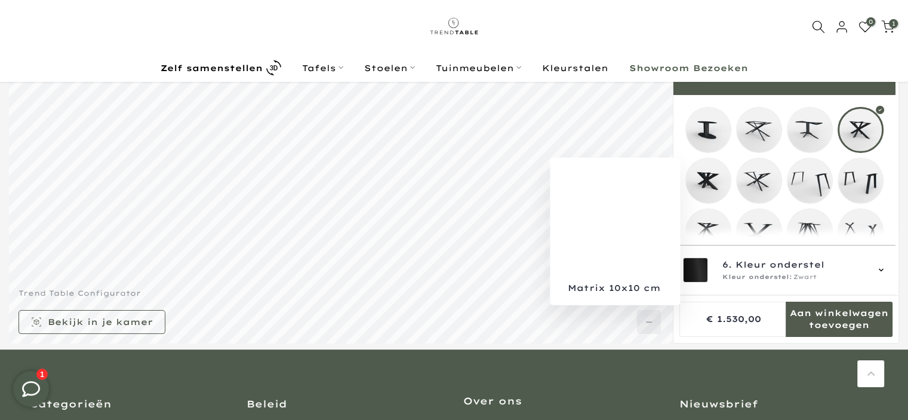
scroll to position [106, 0]
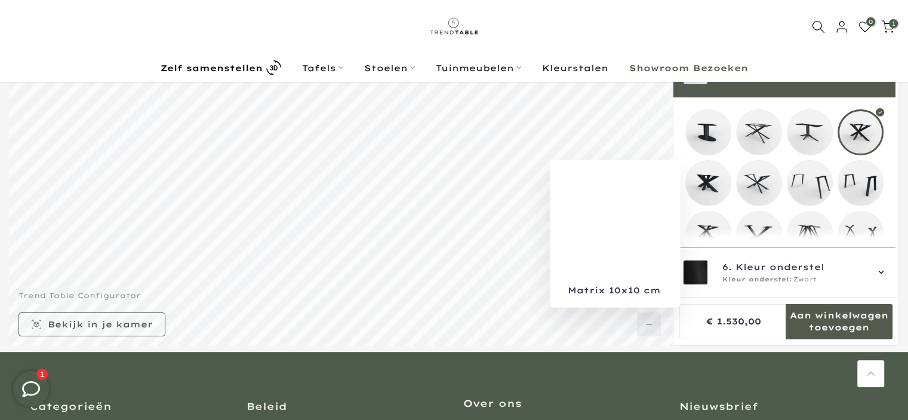
click at [707, 176] on mmq-loader at bounding box center [708, 183] width 45 height 45
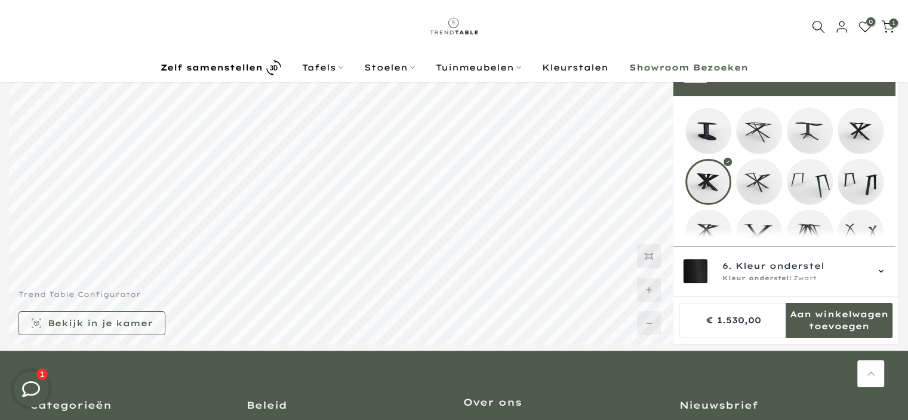
scroll to position [106, 0]
